Goal: Navigation & Orientation: Find specific page/section

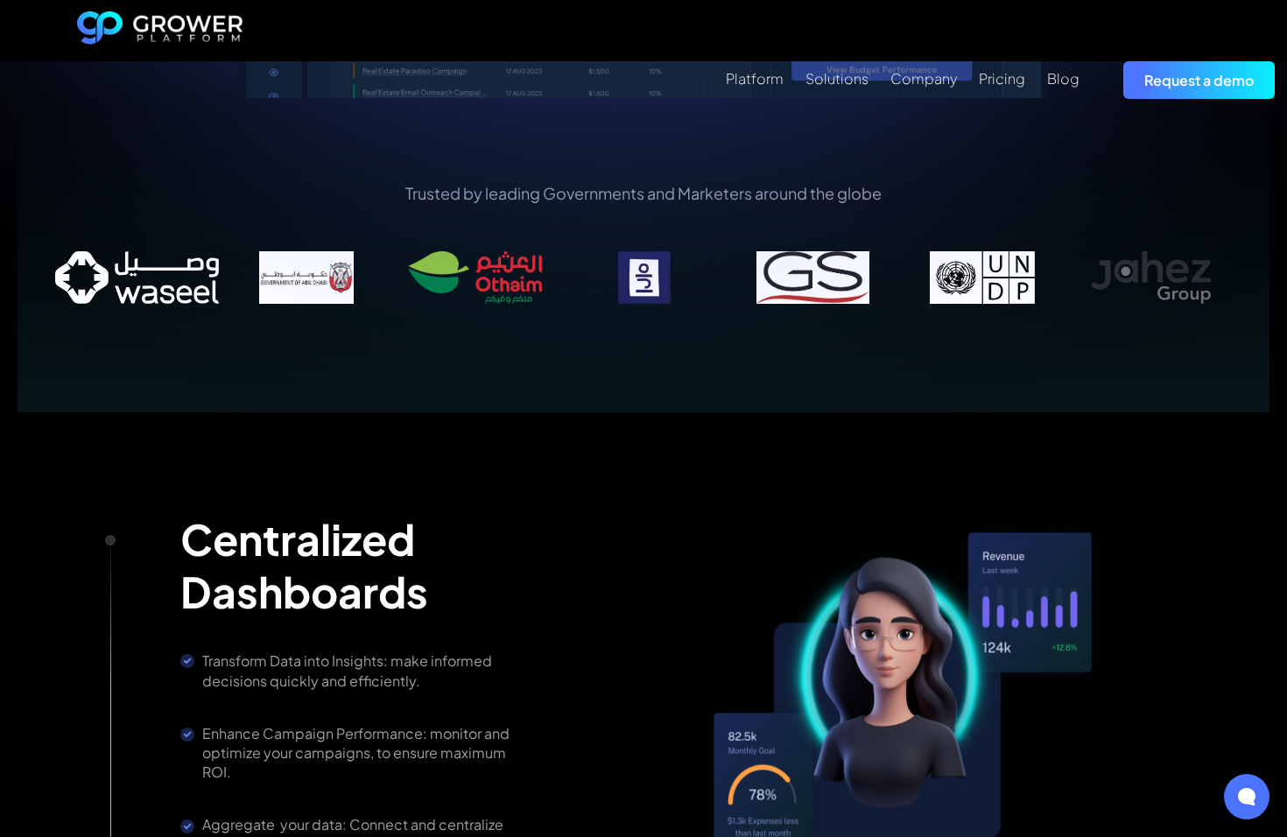
scroll to position [1539, 0]
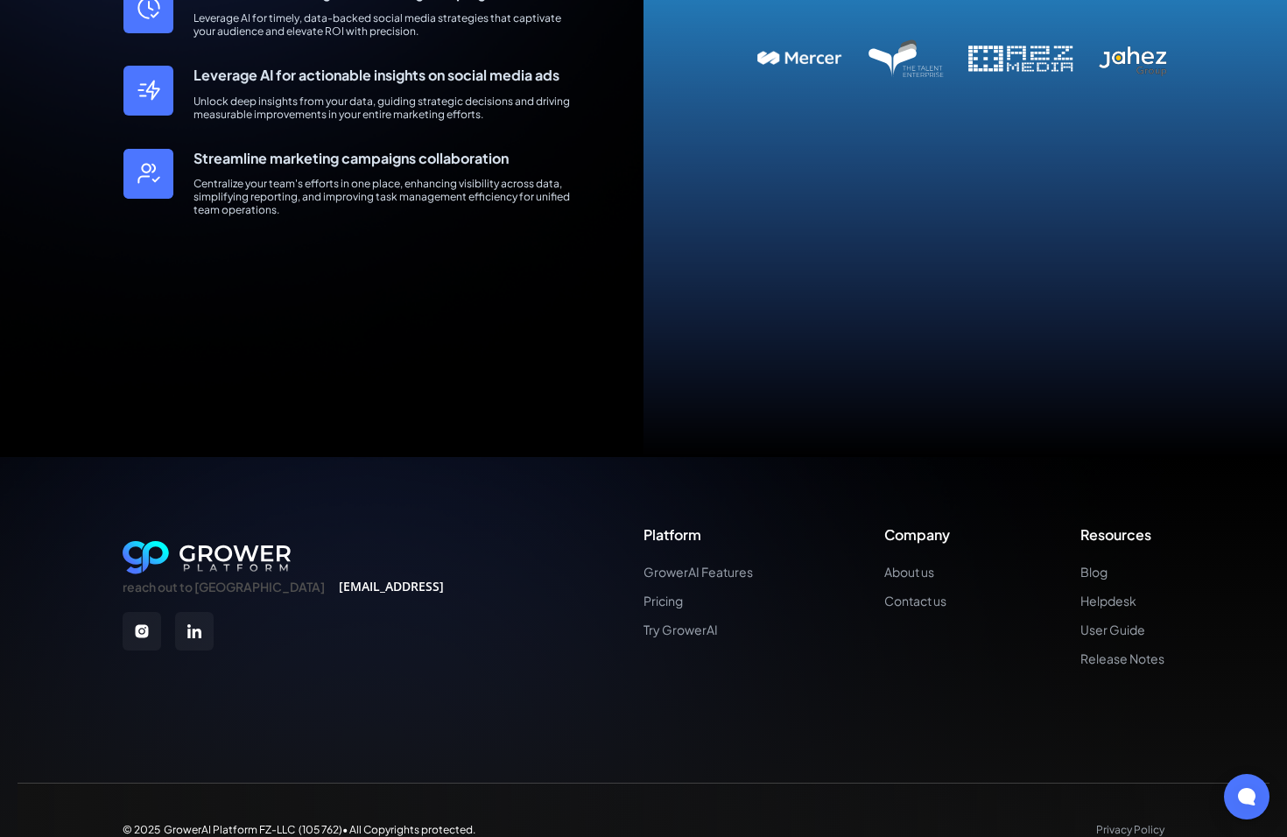
scroll to position [839, 0]
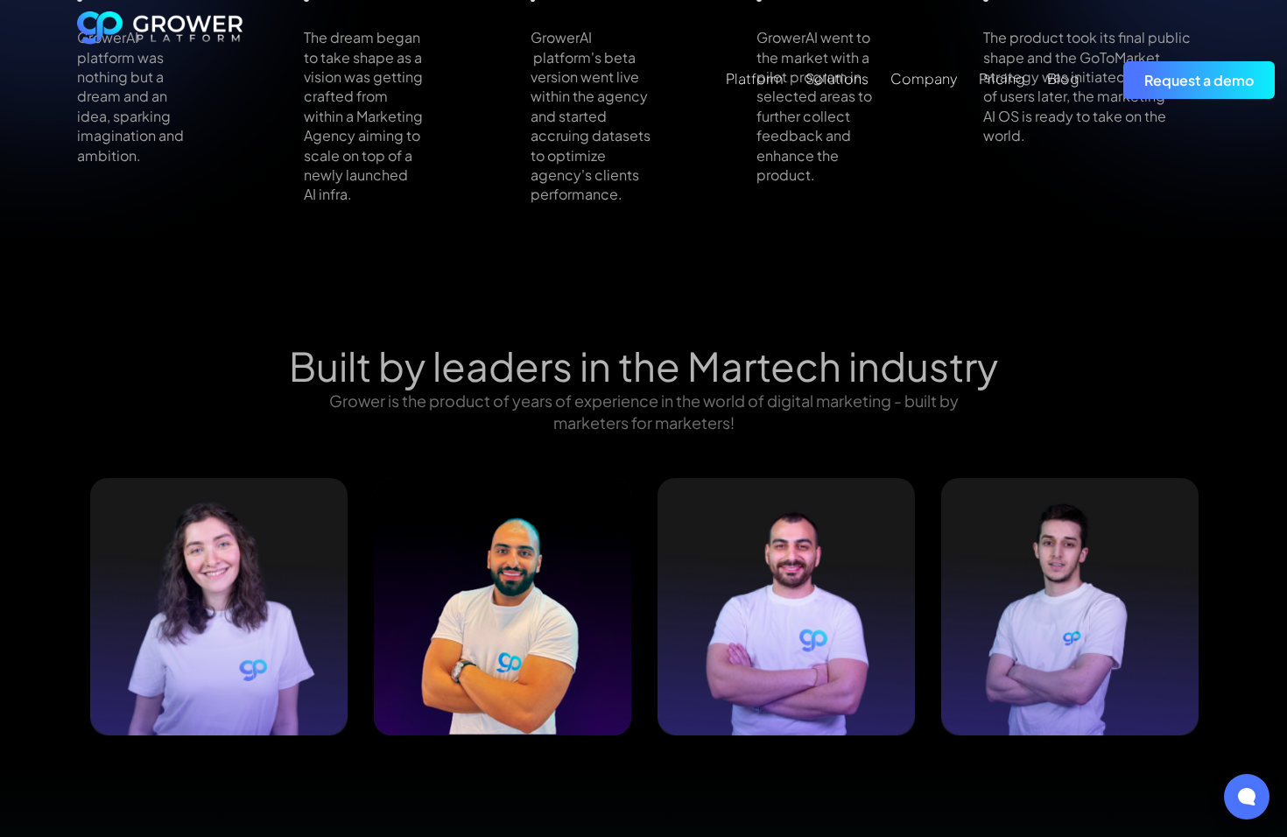
scroll to position [2277, 0]
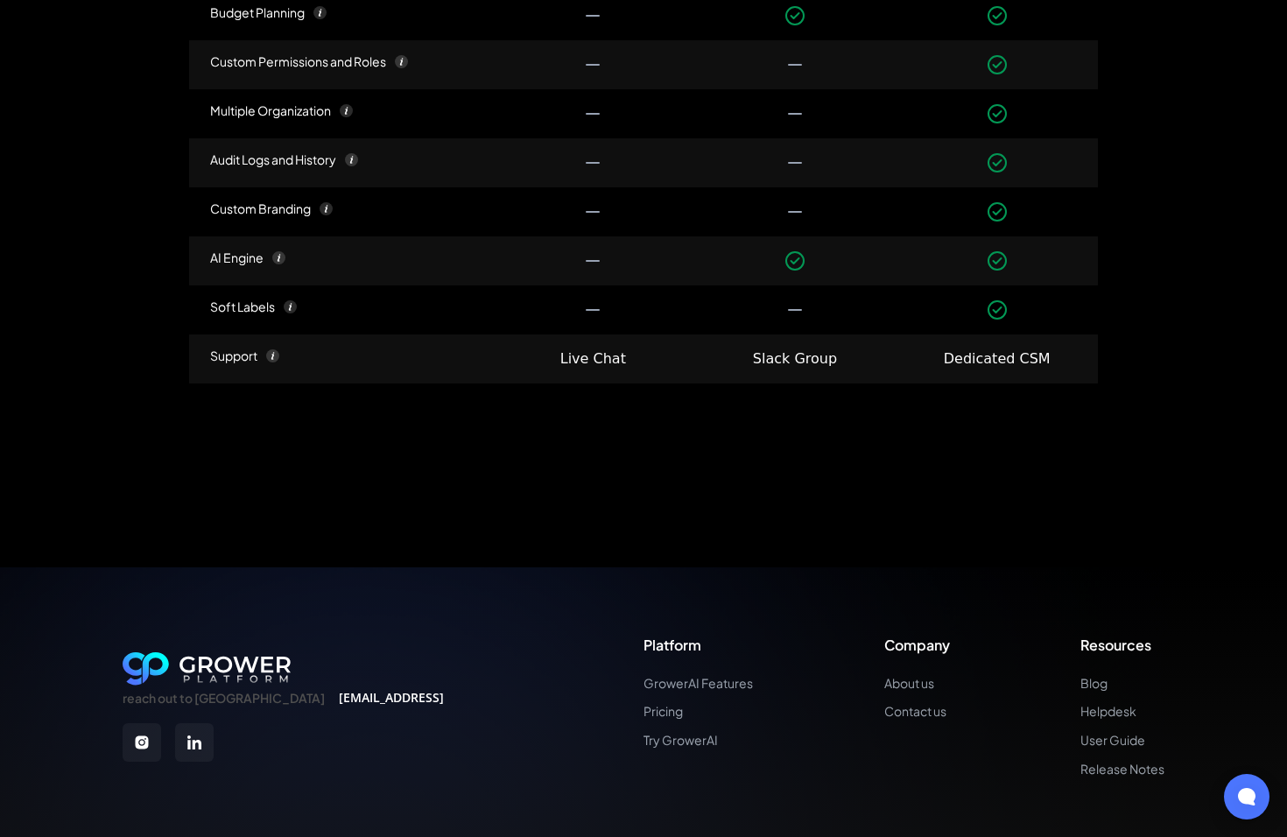
scroll to position [2554, 0]
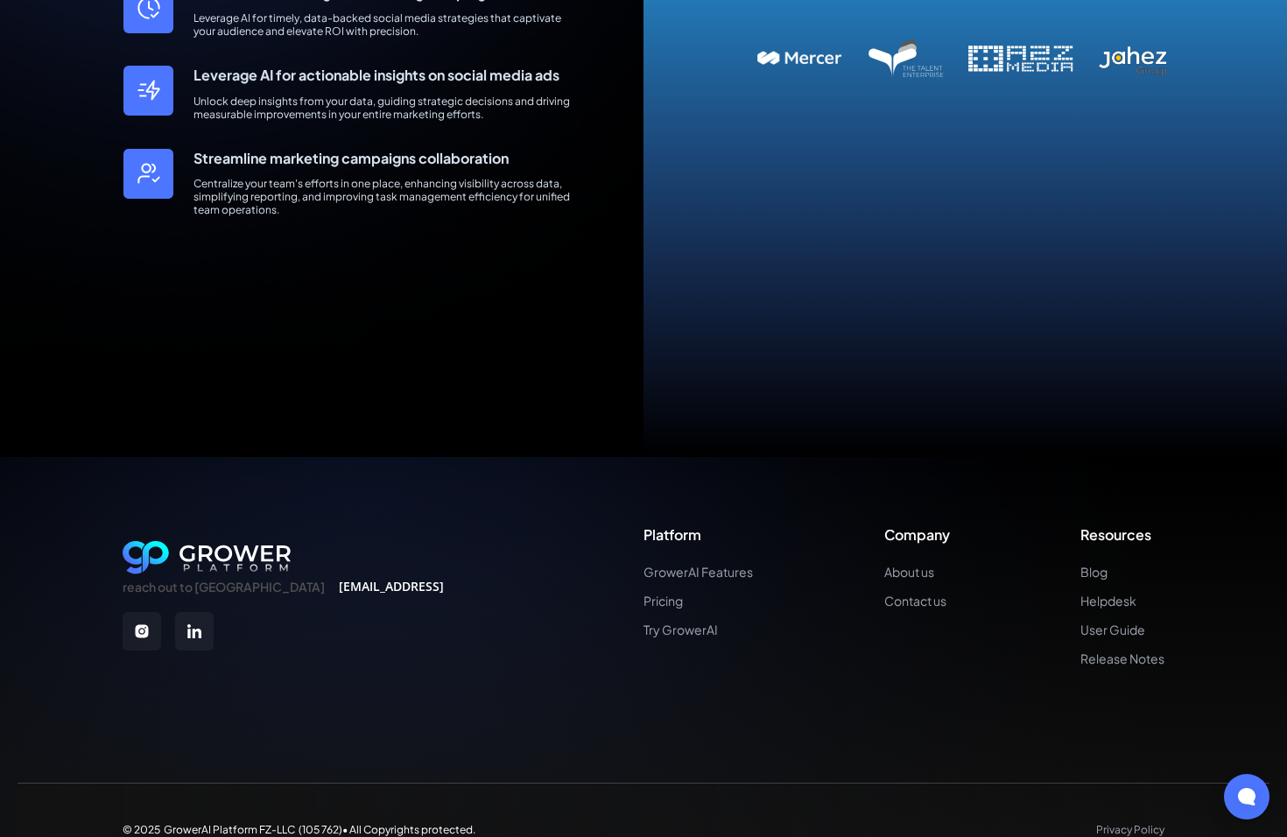
scroll to position [839, 0]
